Goal: Information Seeking & Learning: Learn about a topic

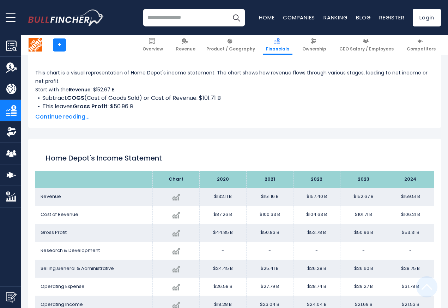
scroll to position [381, 0]
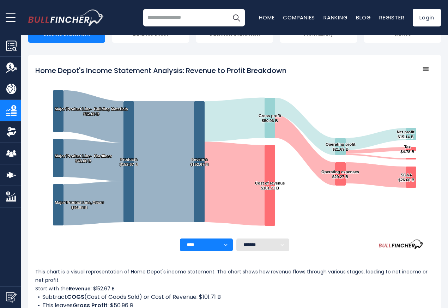
scroll to position [381, 0]
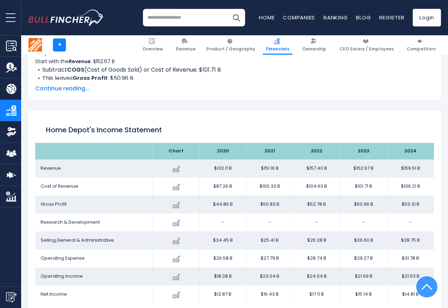
scroll to position [381, 0]
